Goal: Information Seeking & Learning: Understand process/instructions

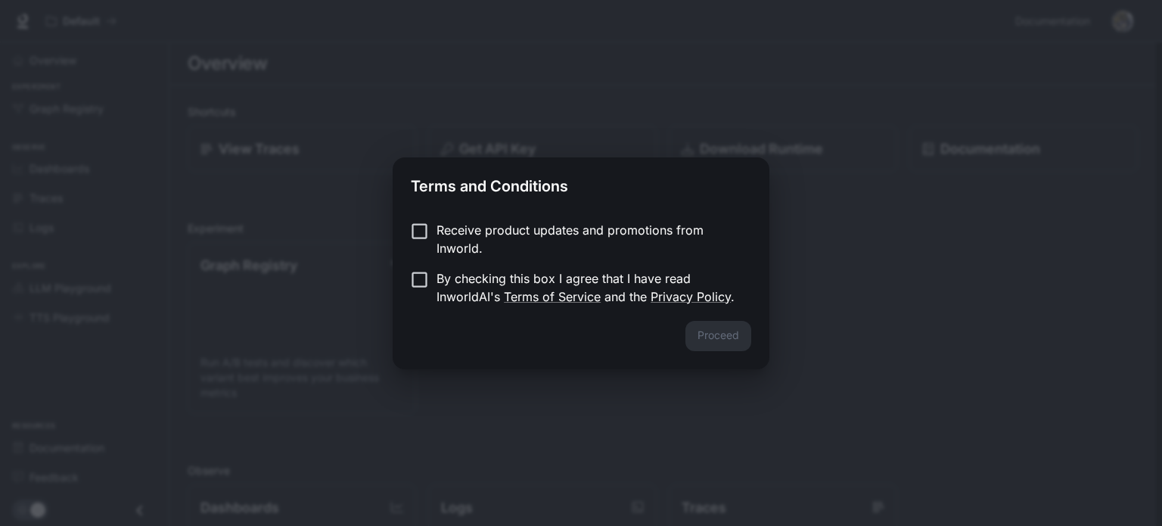
click at [659, 380] on div "Terms and Conditions Receive product updates and promotions from Inworld. By ch…" at bounding box center [581, 263] width 1162 height 526
click at [747, 333] on button "Proceed" at bounding box center [718, 336] width 66 height 30
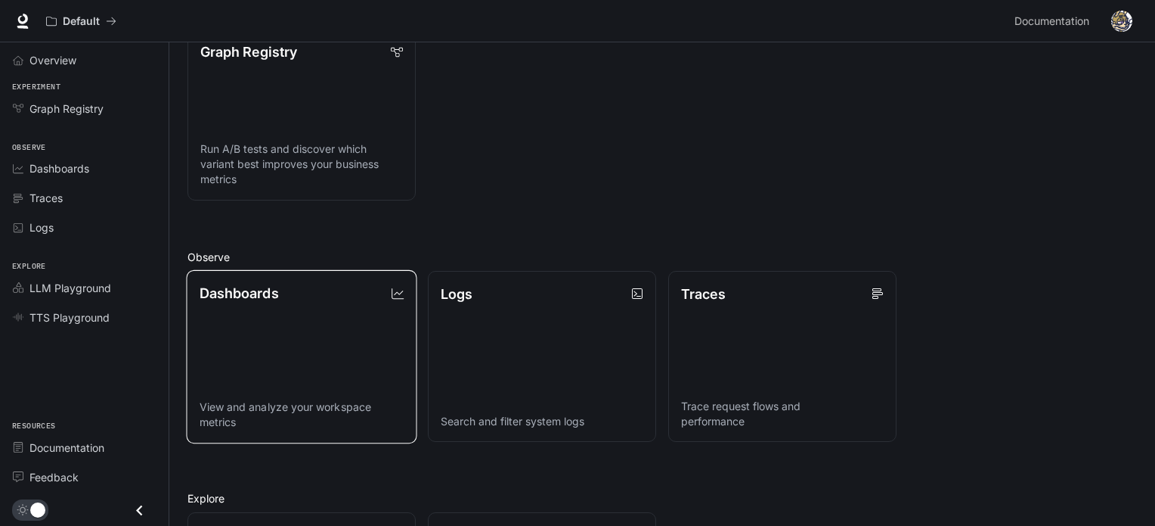
scroll to position [405, 0]
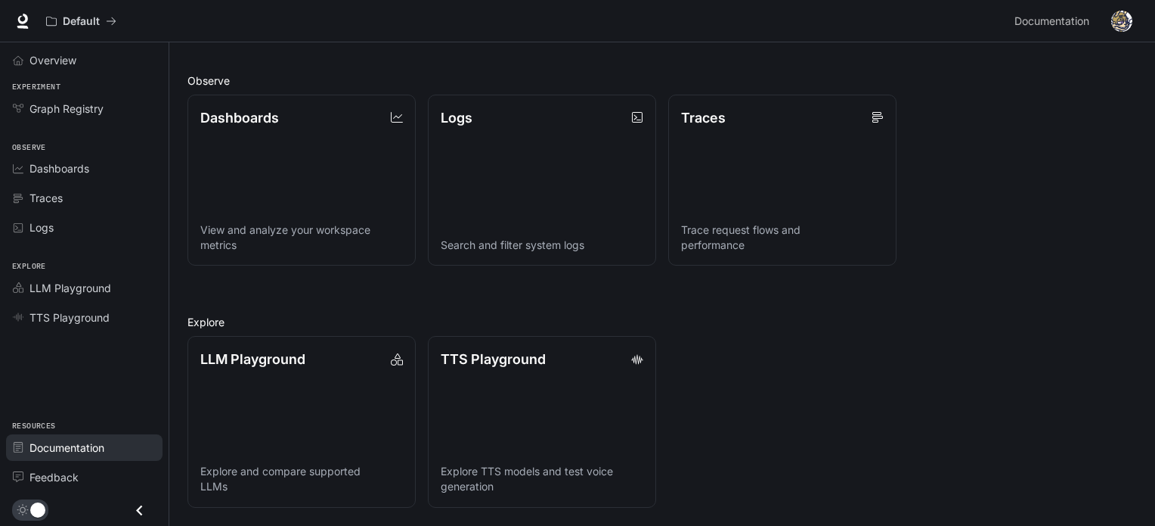
click at [85, 441] on span "Documentation" at bounding box center [66, 447] width 75 height 16
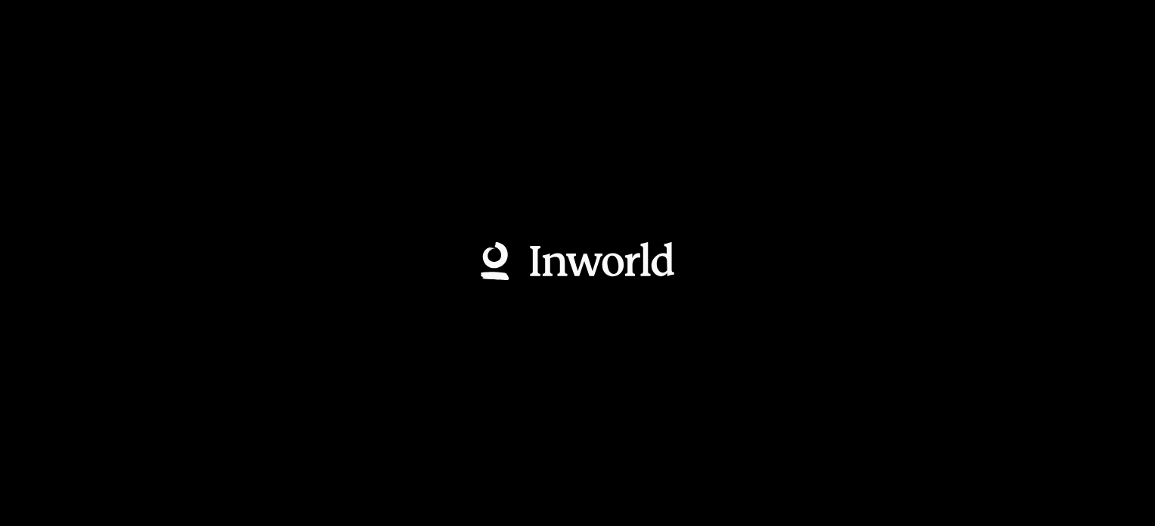
scroll to position [0, 0]
